Goal: Information Seeking & Learning: Learn about a topic

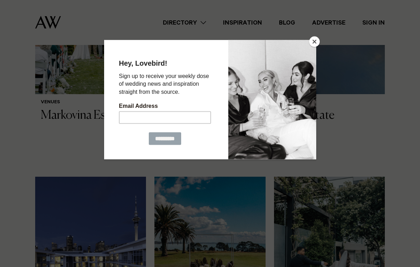
scroll to position [547, 0]
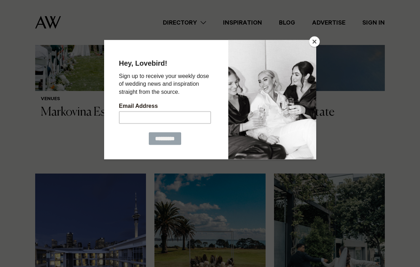
click at [321, 38] on div at bounding box center [210, 133] width 420 height 267
click at [318, 45] on button "Close" at bounding box center [314, 42] width 11 height 11
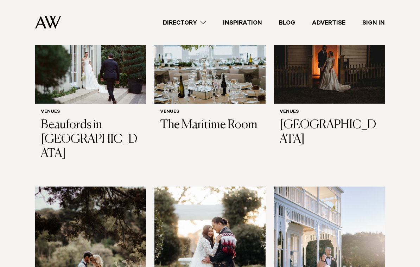
scroll to position [1720, 0]
click at [360, 186] on img at bounding box center [329, 260] width 111 height 149
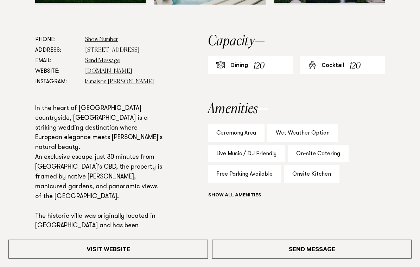
scroll to position [354, 0]
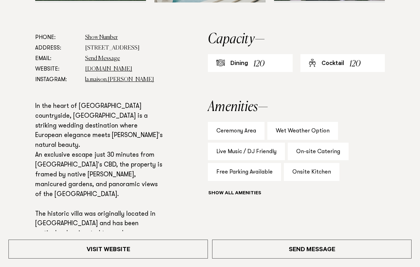
click at [114, 72] on link "www.lamaison.co.nz" at bounding box center [108, 69] width 47 height 6
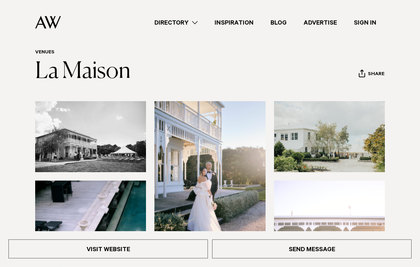
scroll to position [0, 0]
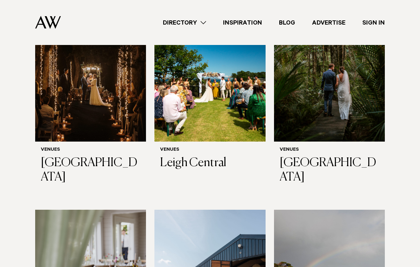
scroll to position [2562, 0]
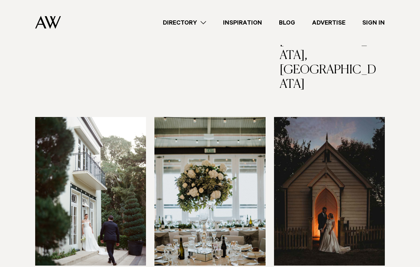
scroll to position [1555, 0]
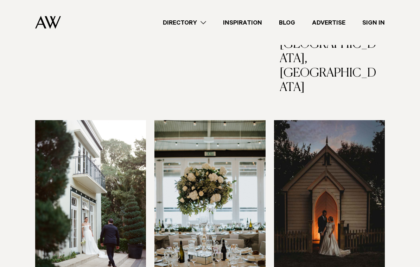
click at [51, 132] on img at bounding box center [90, 194] width 111 height 149
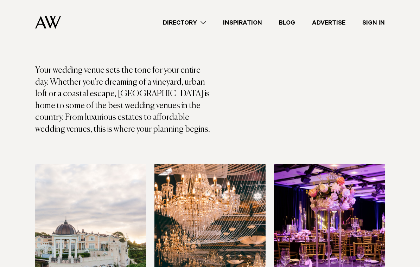
scroll to position [0, 0]
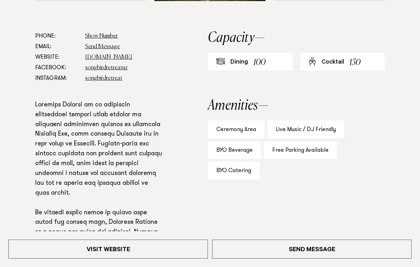
scroll to position [379, 0]
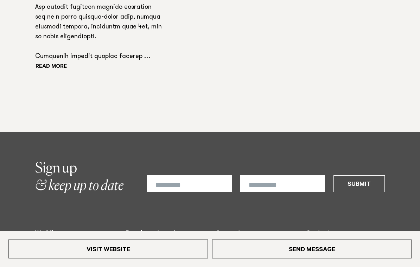
scroll to position [643, 0]
